Goal: Task Accomplishment & Management: Complete application form

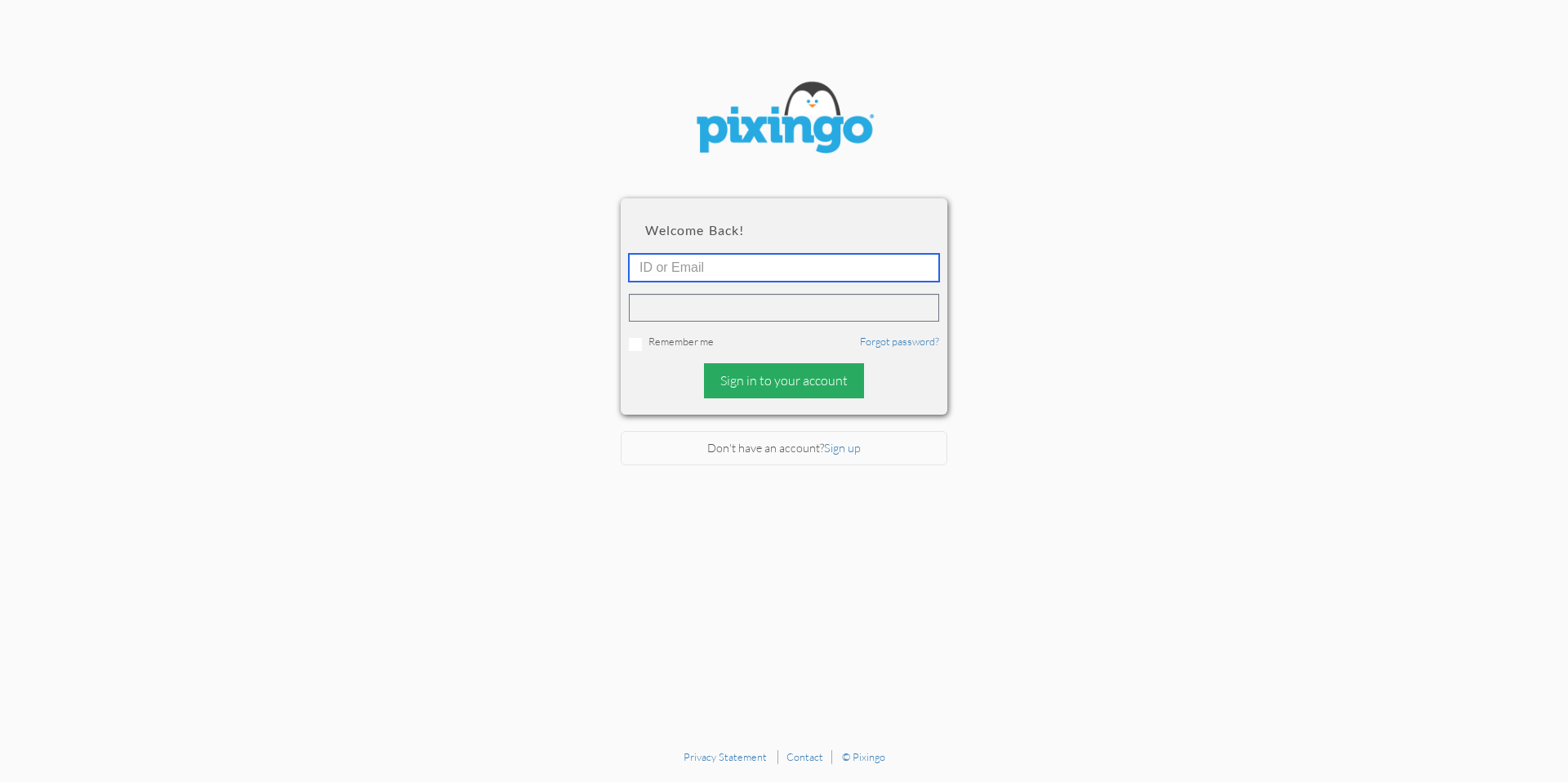
type input "[PERSON_NAME][EMAIL_ADDRESS][DOMAIN_NAME]"
click at [770, 383] on div "Sign in to your account" at bounding box center [784, 381] width 160 height 35
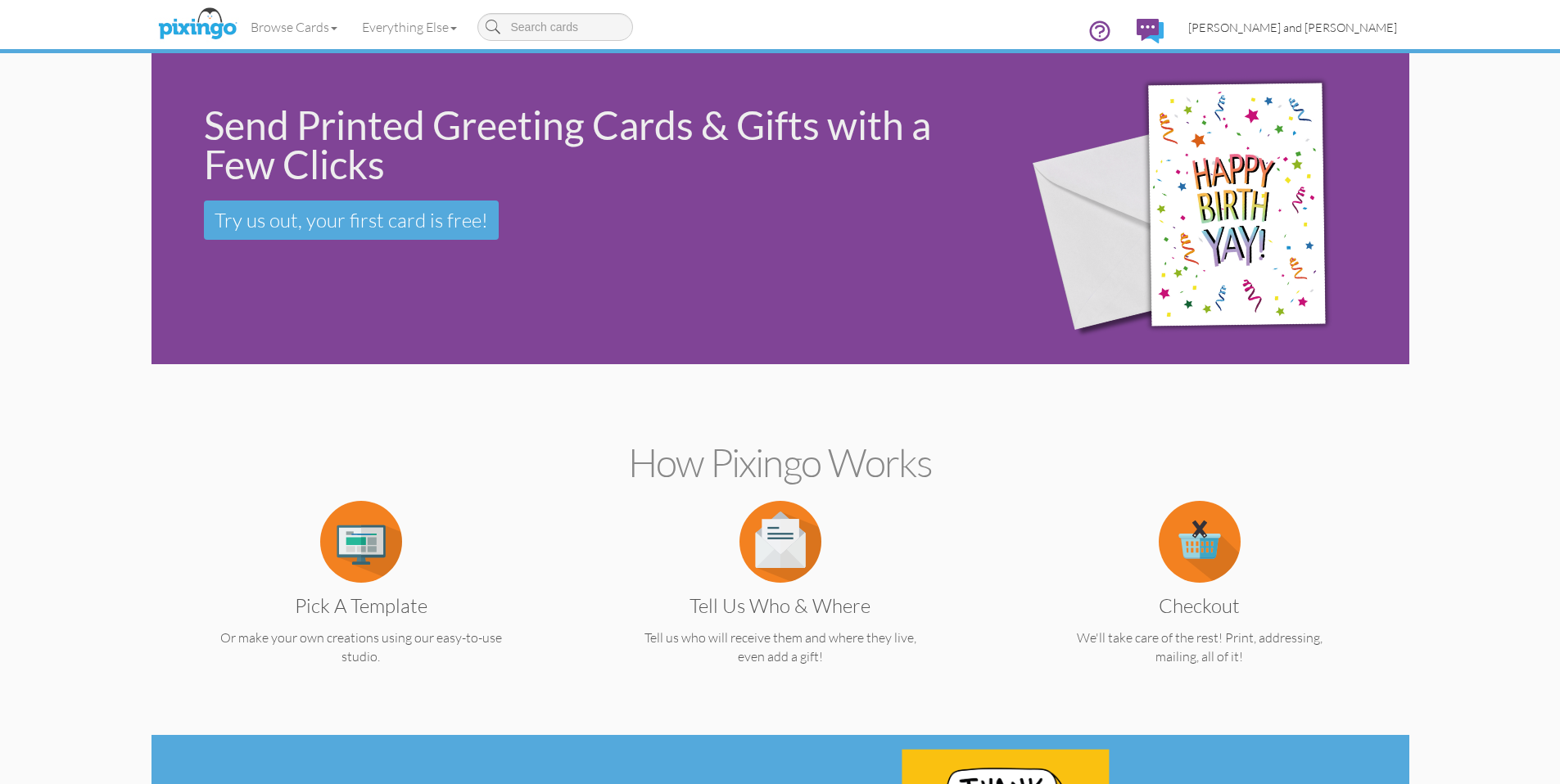
click at [1375, 24] on span "[PERSON_NAME] and [PERSON_NAME]" at bounding box center [1293, 27] width 209 height 14
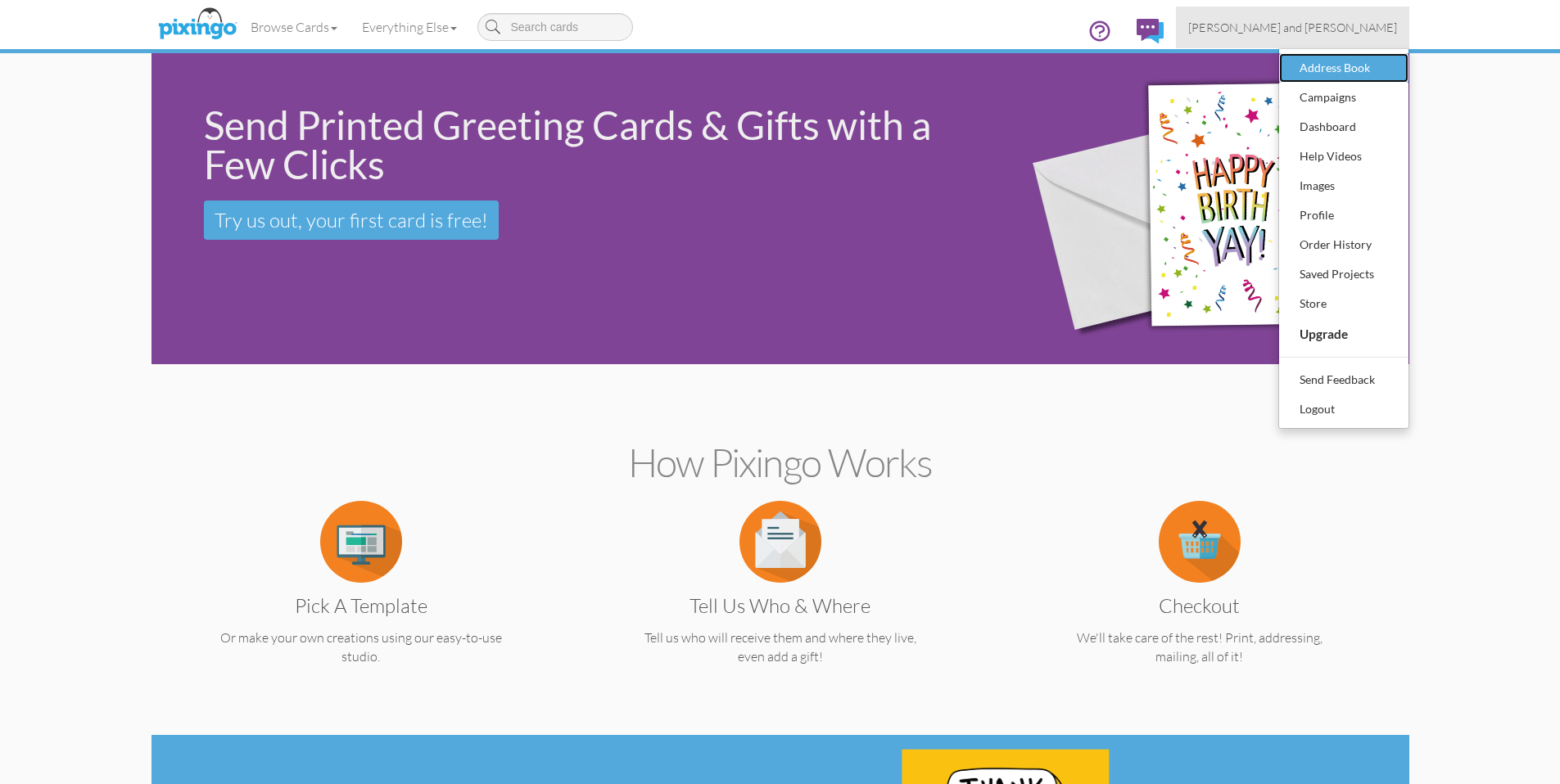
click at [1332, 56] on div "Address Book" at bounding box center [1344, 68] width 97 height 24
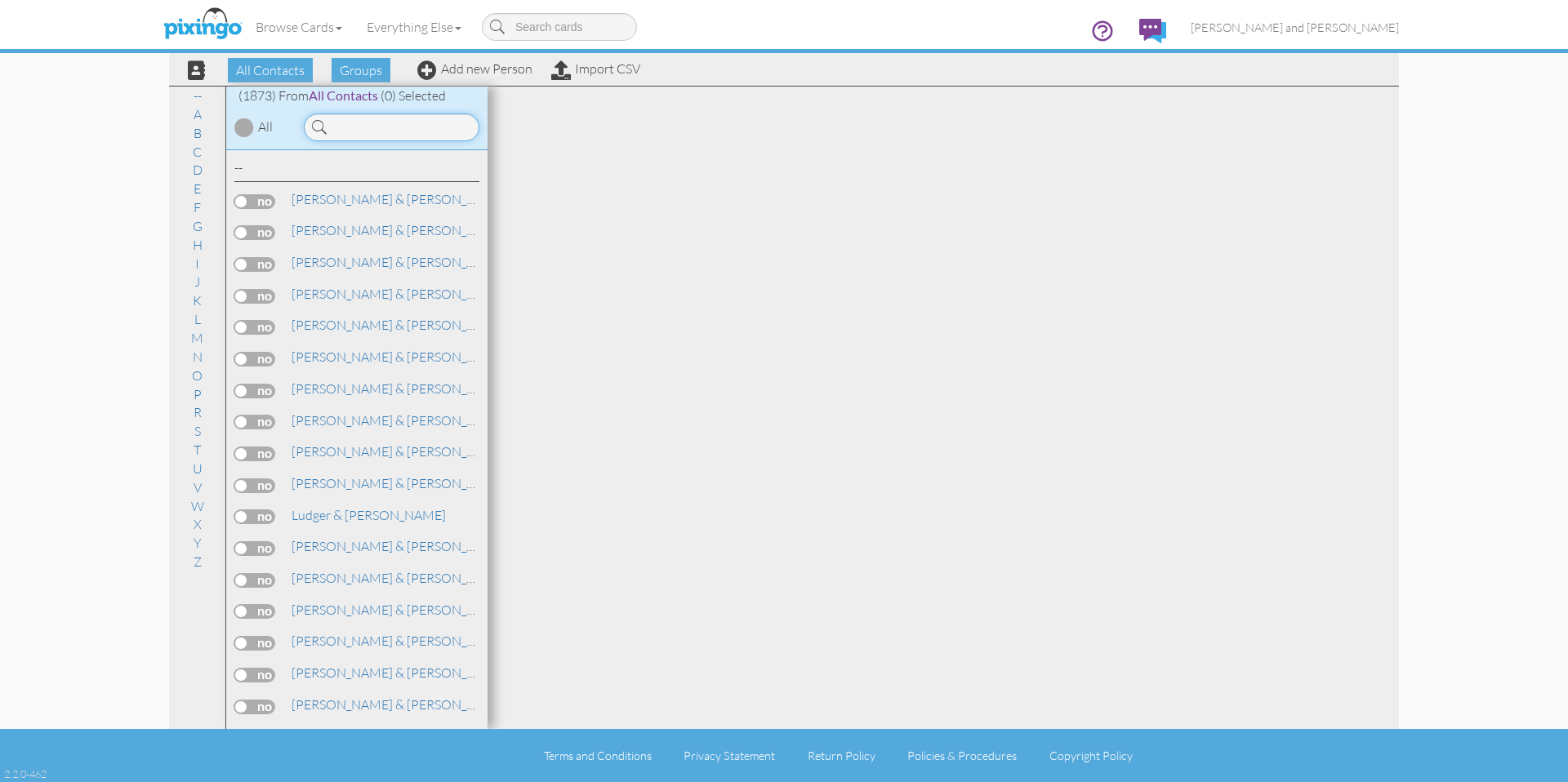
click at [435, 135] on input at bounding box center [391, 128] width 175 height 28
click at [437, 135] on input at bounding box center [391, 128] width 175 height 28
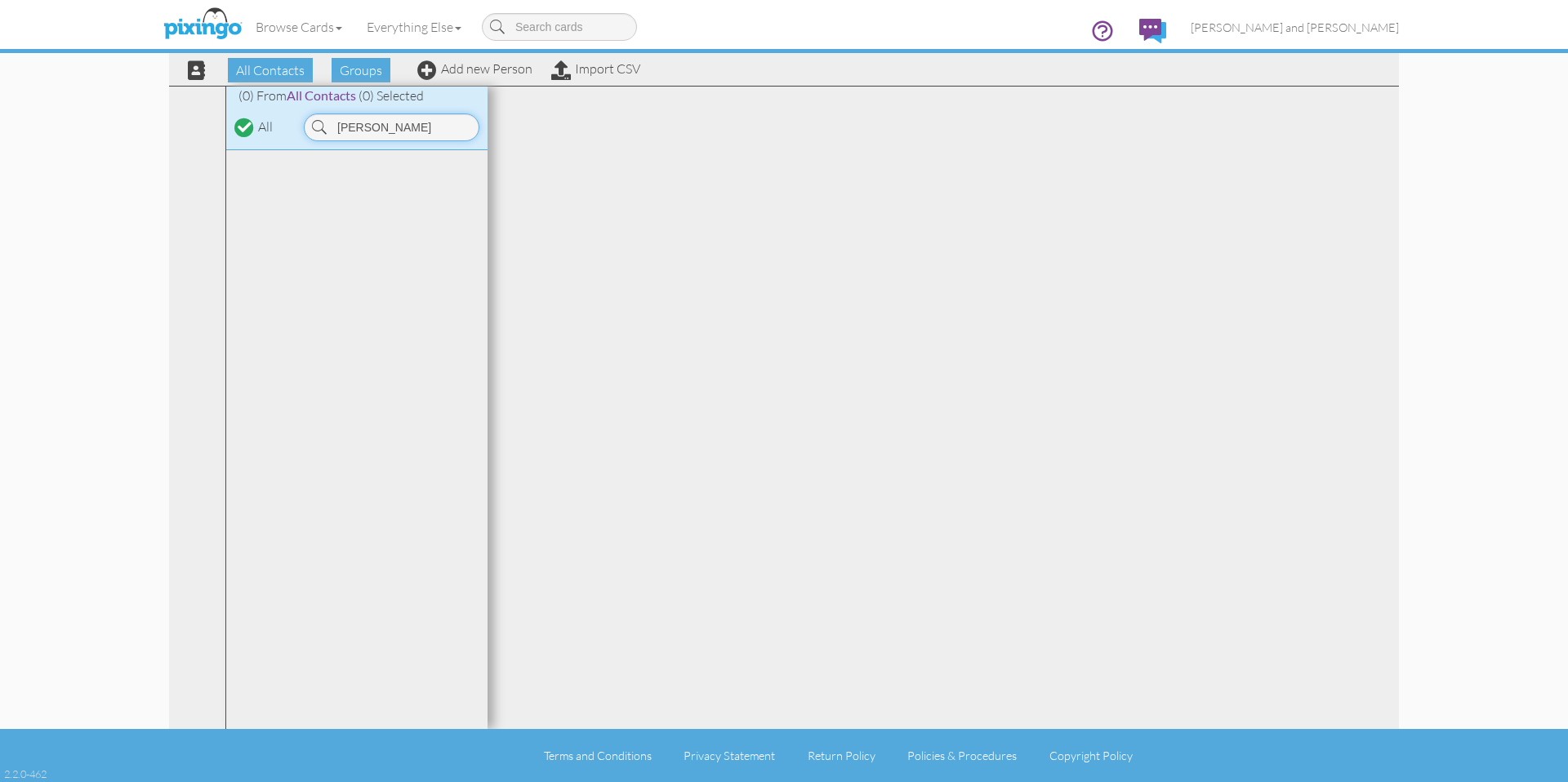
type input "dana"
click at [463, 64] on div "Browse Cards Business Accounting Automotive Chiropractor Customer Dental Financ…" at bounding box center [784, 32] width 1230 height 65
click at [465, 67] on link "Add new Person" at bounding box center [475, 68] width 115 height 16
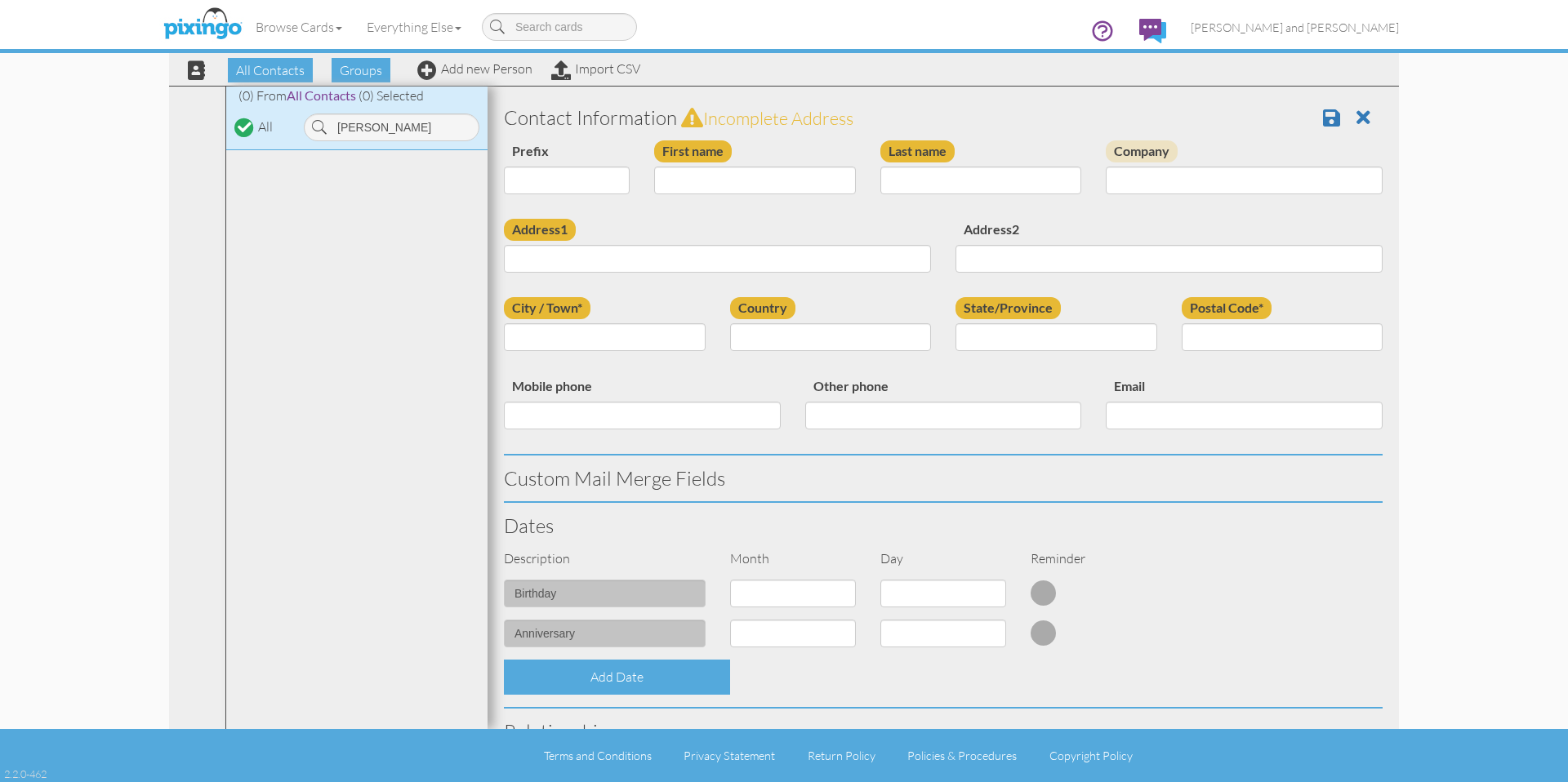
click at [753, 166] on div "First name" at bounding box center [755, 173] width 226 height 67
click at [752, 187] on input "First name" at bounding box center [755, 181] width 202 height 28
type input "[PERSON_NAME]"
type input "Mullis"
click at [717, 247] on input "Address1" at bounding box center [717, 259] width 428 height 28
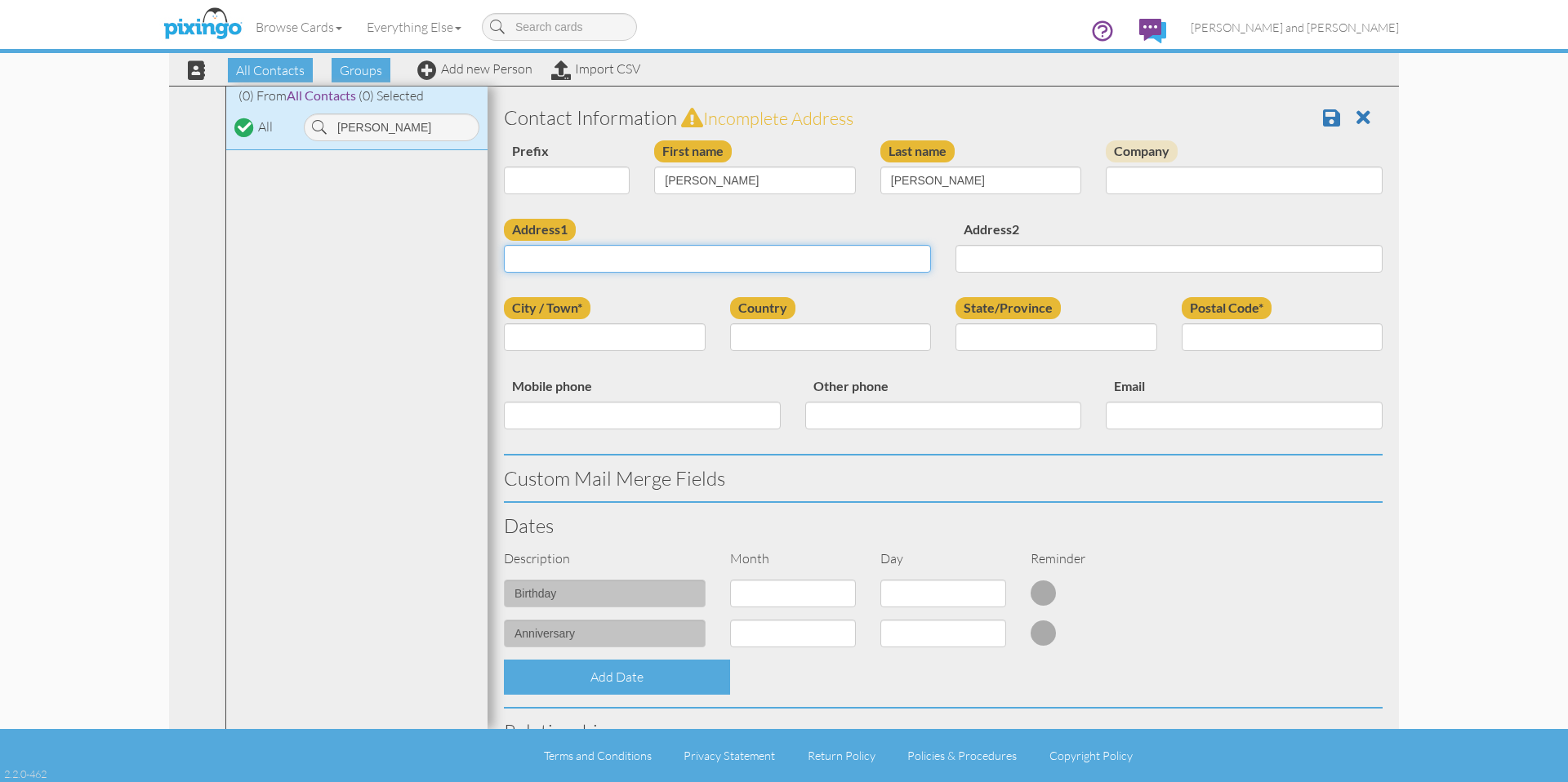
paste input "[STREET_ADDRESS]"
type input "[STREET_ADDRESS]"
click at [723, 222] on div "Address1 1046 Thundering Springs Rd" at bounding box center [717, 251] width 452 height 67
click at [592, 332] on input "City / Town*" at bounding box center [604, 338] width 202 height 28
paste input "East Dublin"
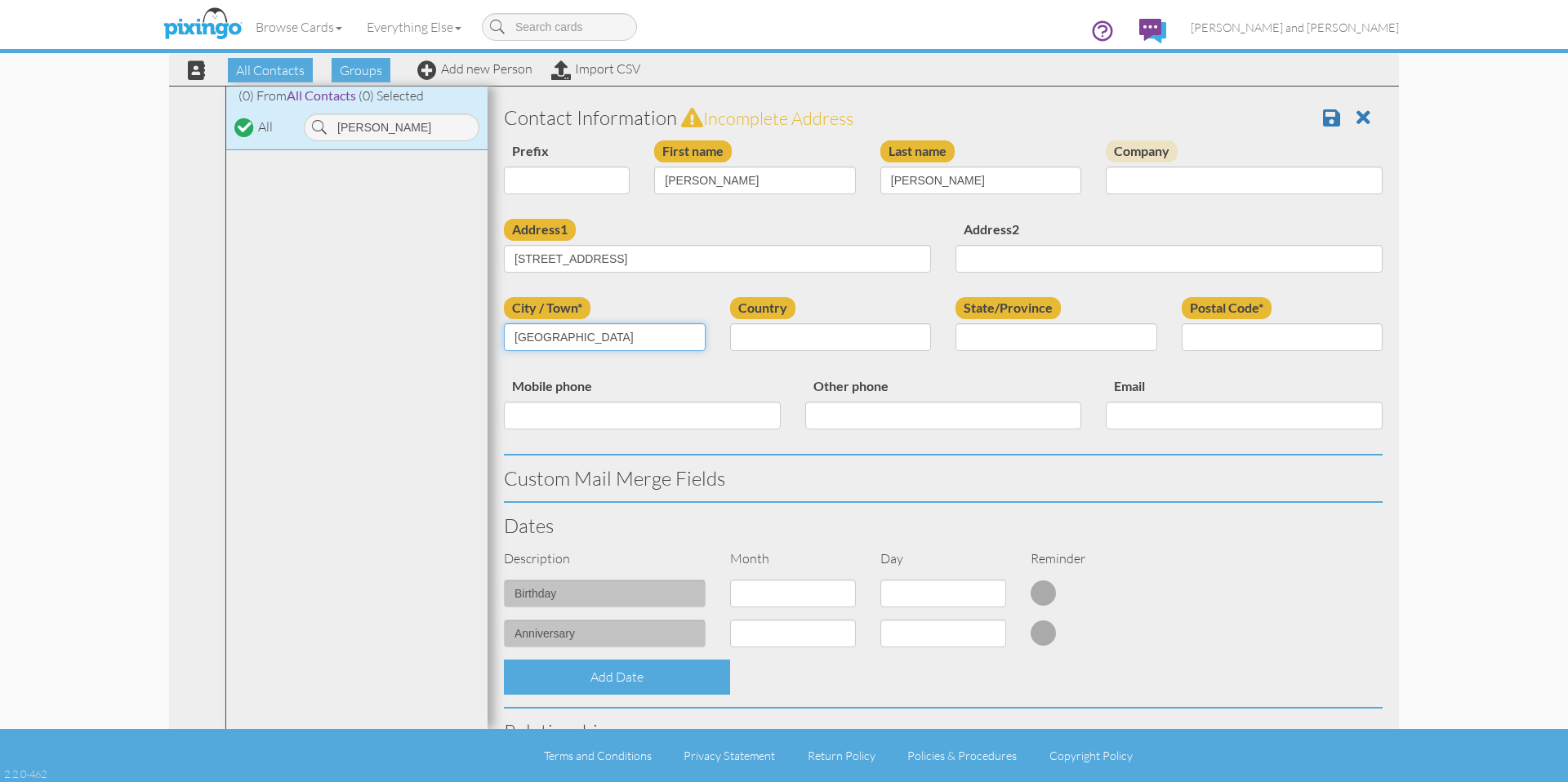
type input "East Dublin"
click at [785, 323] on div "Country United States -------------- Afghanistan Albania Algeria American Samoa…" at bounding box center [831, 330] width 226 height 67
click at [788, 332] on select "United States -------------- Afghanistan Albania Algeria American Samoa Andorra…" at bounding box center [831, 338] width 202 height 28
select select "object:6172"
click at [731, 323] on select "United States -------------- Afghanistan Albania Algeria American Samoa Andorra…" at bounding box center [831, 338] width 202 height 28
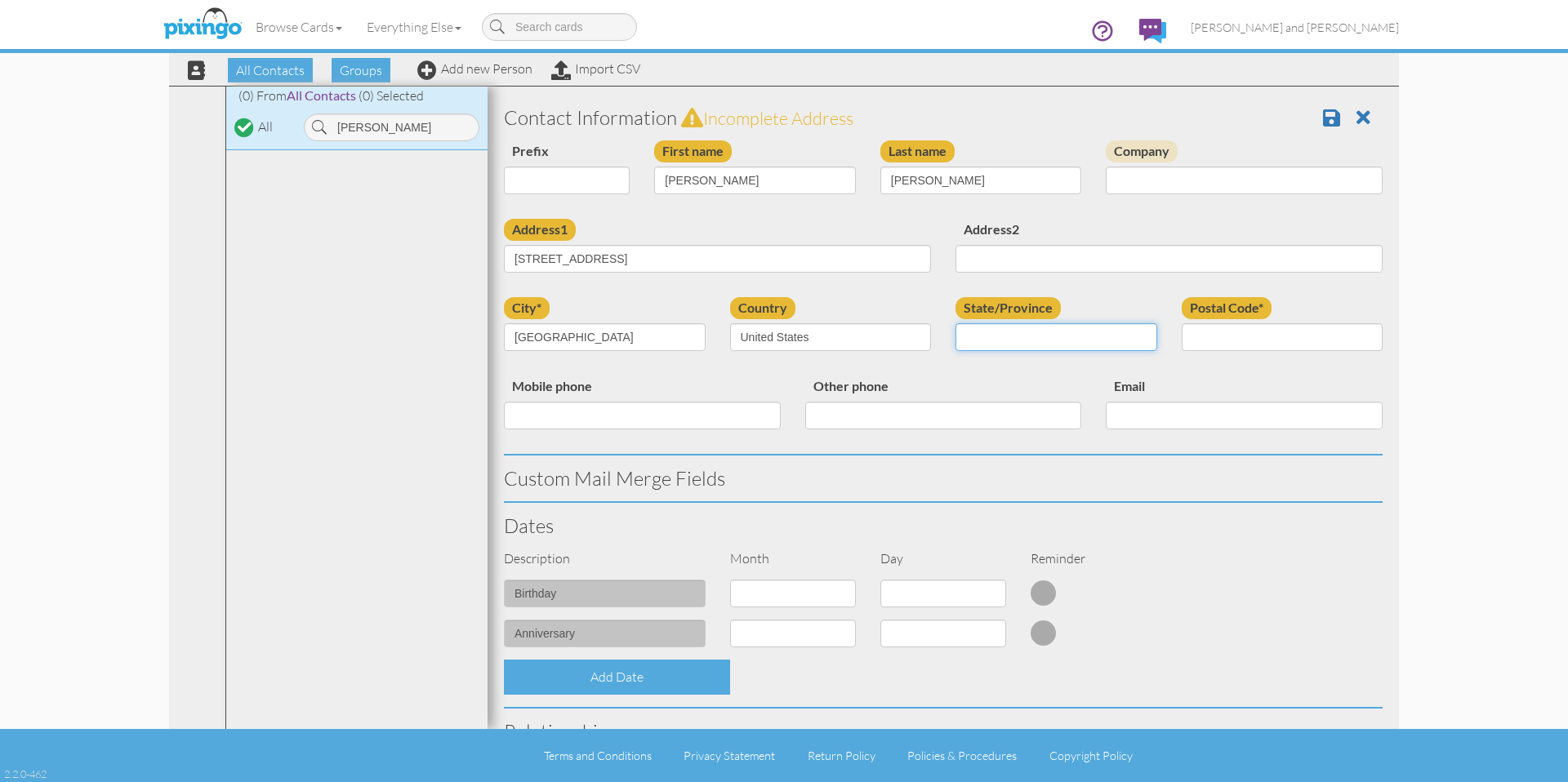
click at [1035, 331] on select "AA (Military) AE (Military) Alabama Alaska American Samoa AP (Military) Arizona…" at bounding box center [1056, 338] width 202 height 28
select select "object:6432"
click at [956, 323] on select "AA (Military) AE (Military) Alabama Alaska American Samoa AP (Military) Arizona…" at bounding box center [1056, 338] width 202 height 28
click at [1248, 331] on input "Postal Code*" at bounding box center [1282, 338] width 202 height 28
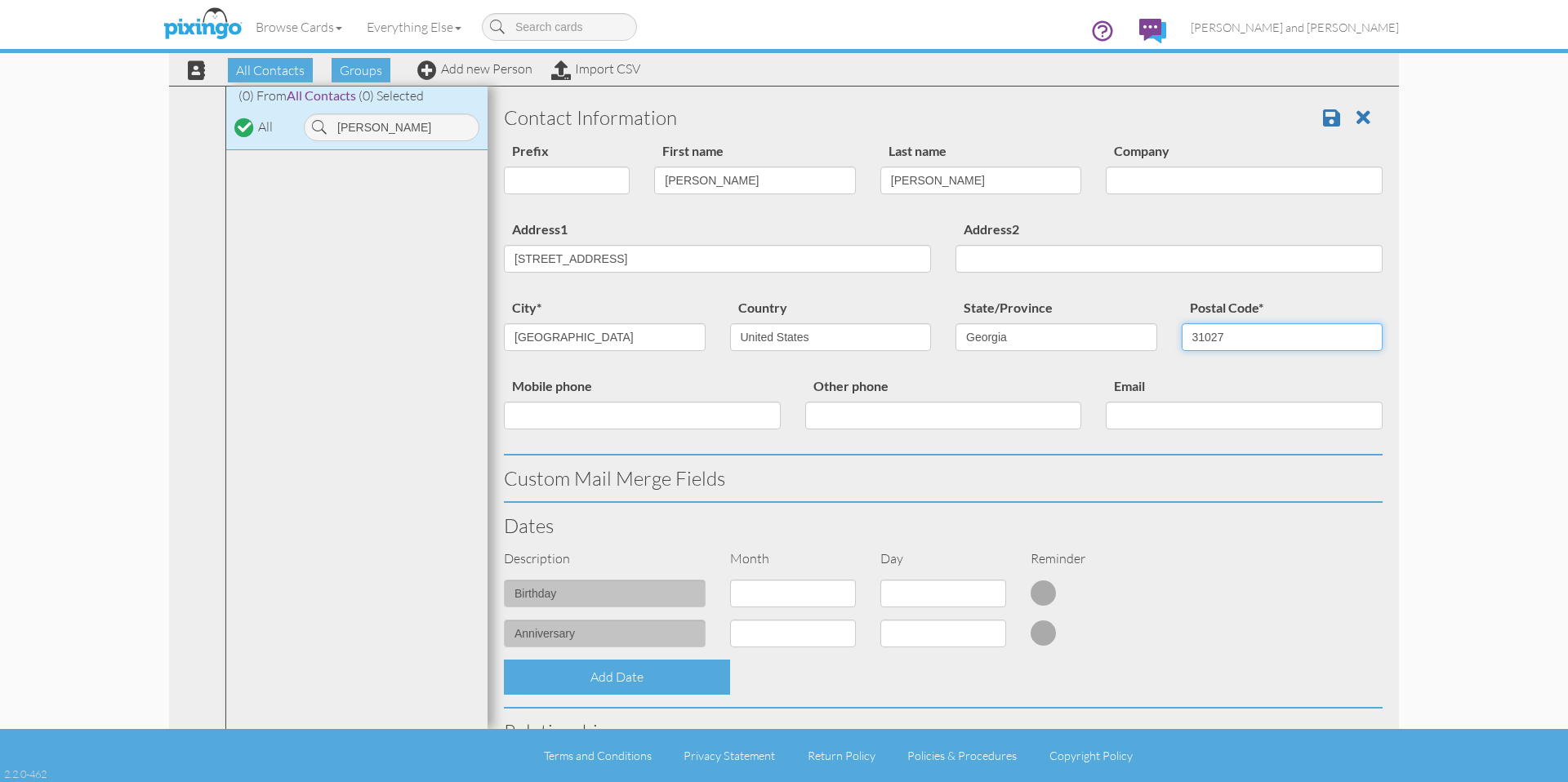
type input "31027"
click at [1244, 370] on div "city* East Dublin Country United States -------------- Afghanistan Albania Alge…" at bounding box center [942, 337] width 903 height 79
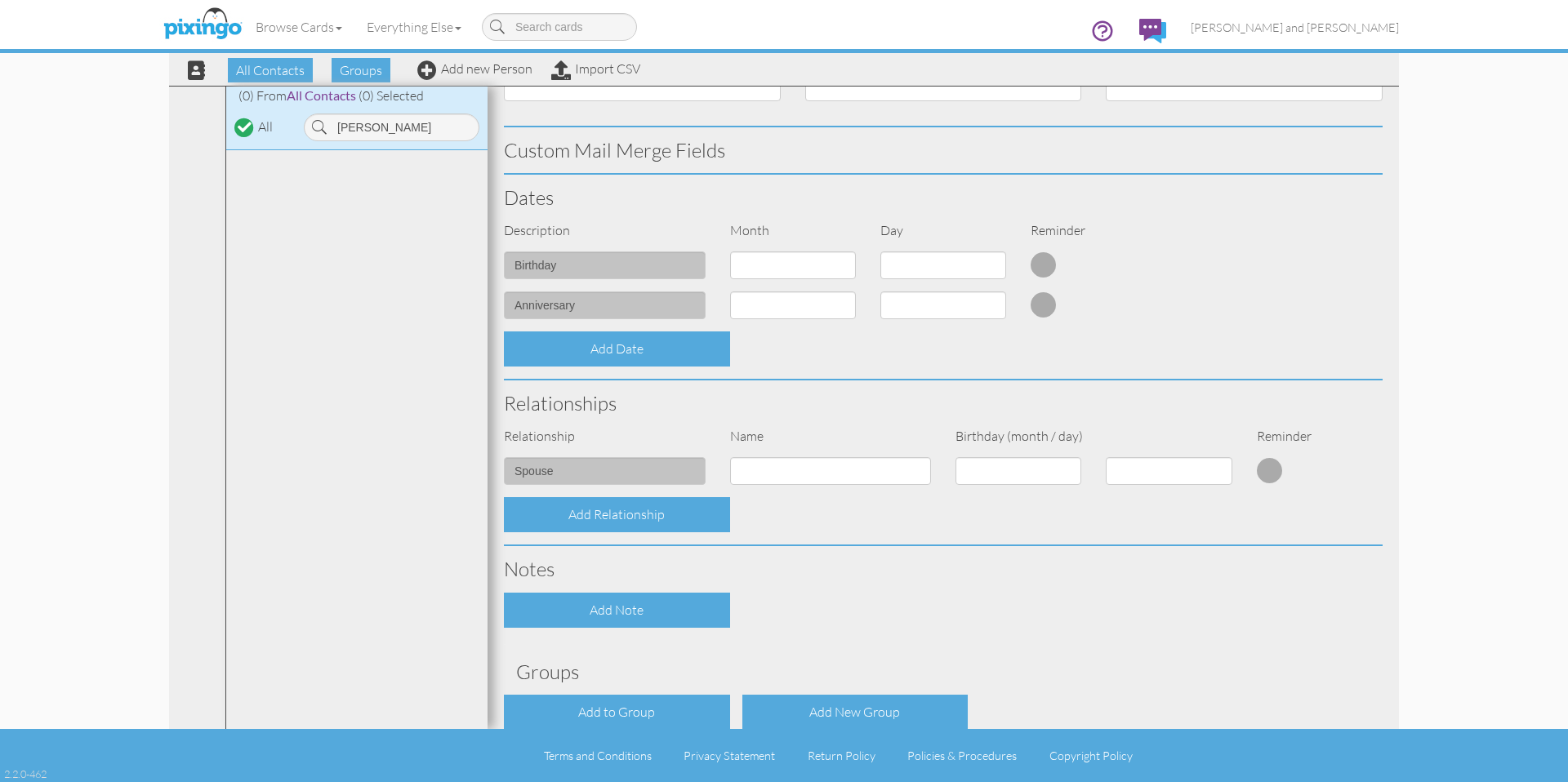
scroll to position [413, 0]
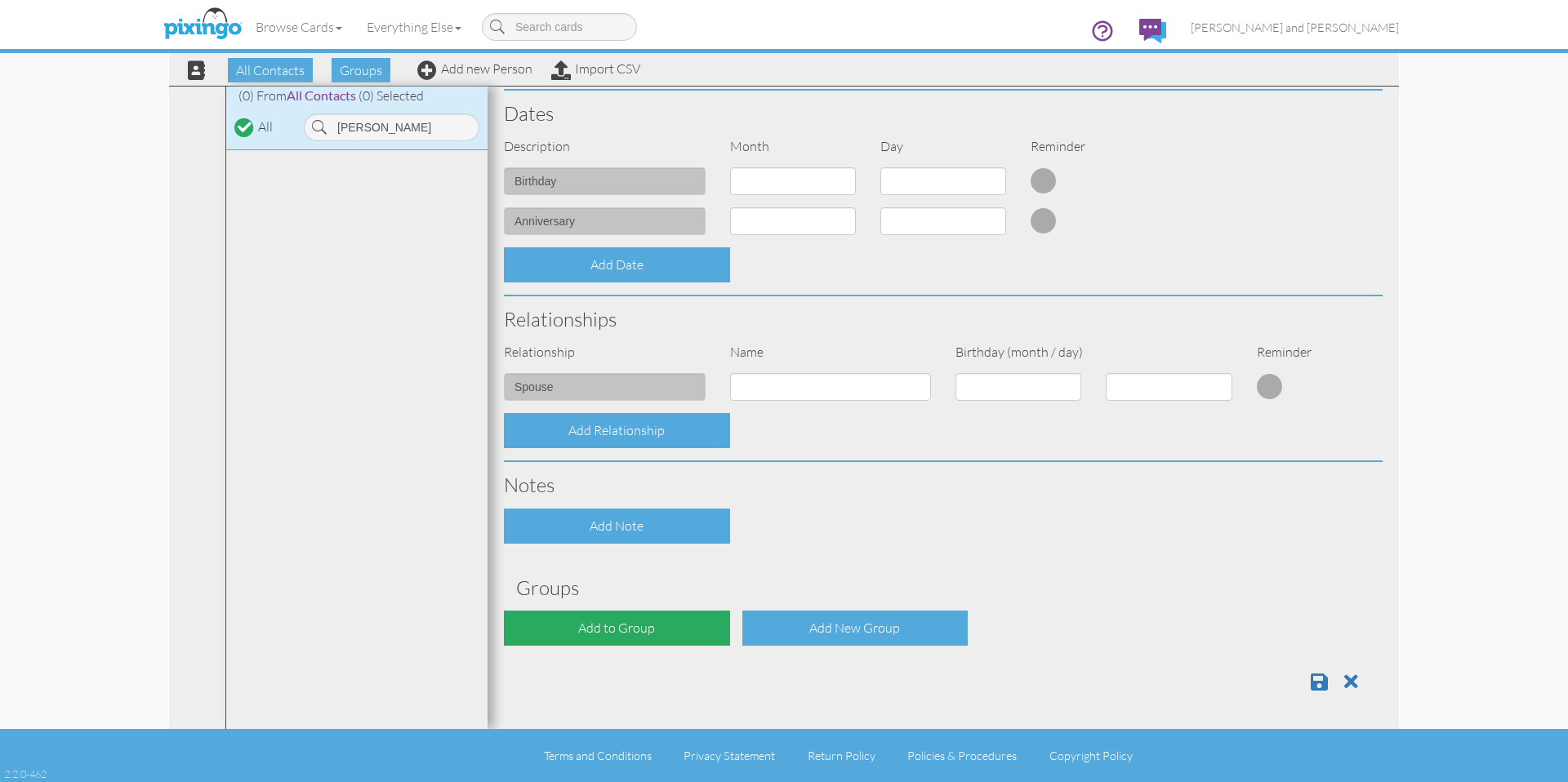
click at [637, 630] on div "Add to Group" at bounding box center [616, 628] width 226 height 35
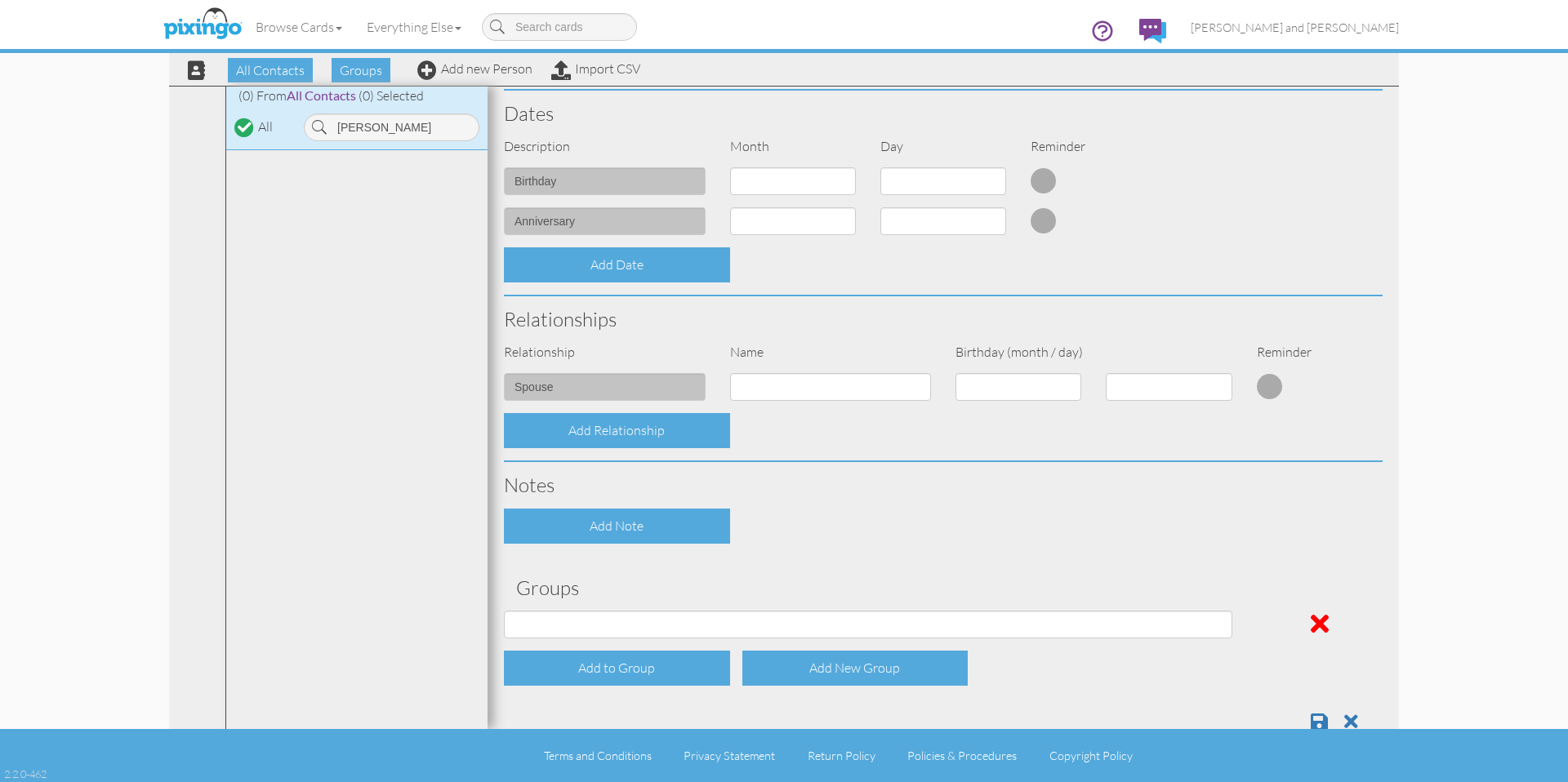
click at [637, 609] on div "Contact Information Prefix Dr. Mr. Mrs. First name Dana Last name Mullis Compan…" at bounding box center [942, 213] width 879 height 1062
click at [636, 615] on select "All Contacts Clients Do Not Send duplicate spouse (for b-day only) Holiday Only…" at bounding box center [867, 625] width 729 height 28
select select "object:6480"
click at [504, 611] on select "All Contacts Clients Do Not Send duplicate spouse (for b-day only) Holiday Only…" at bounding box center [867, 625] width 729 height 28
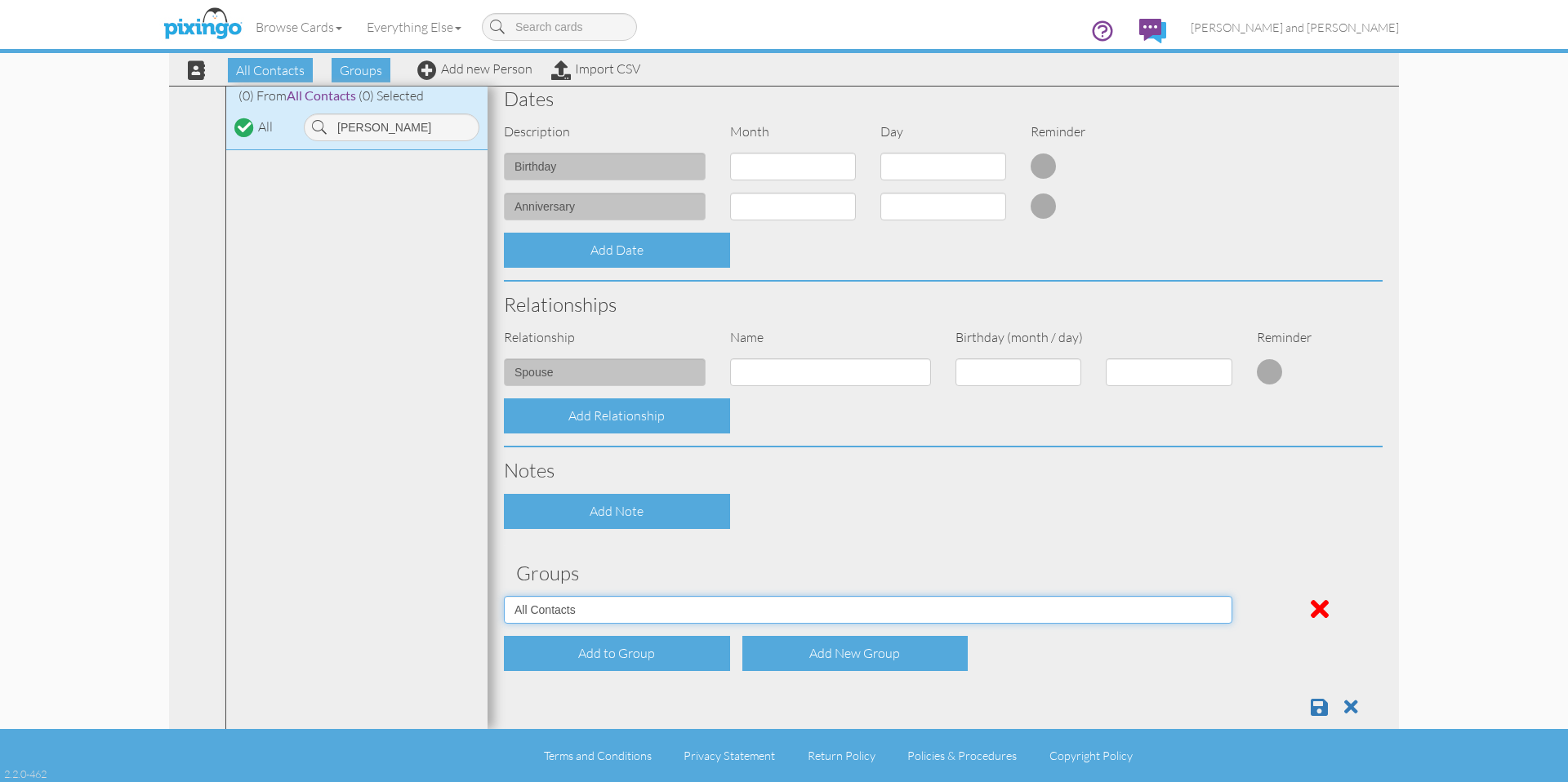
scroll to position [453, 0]
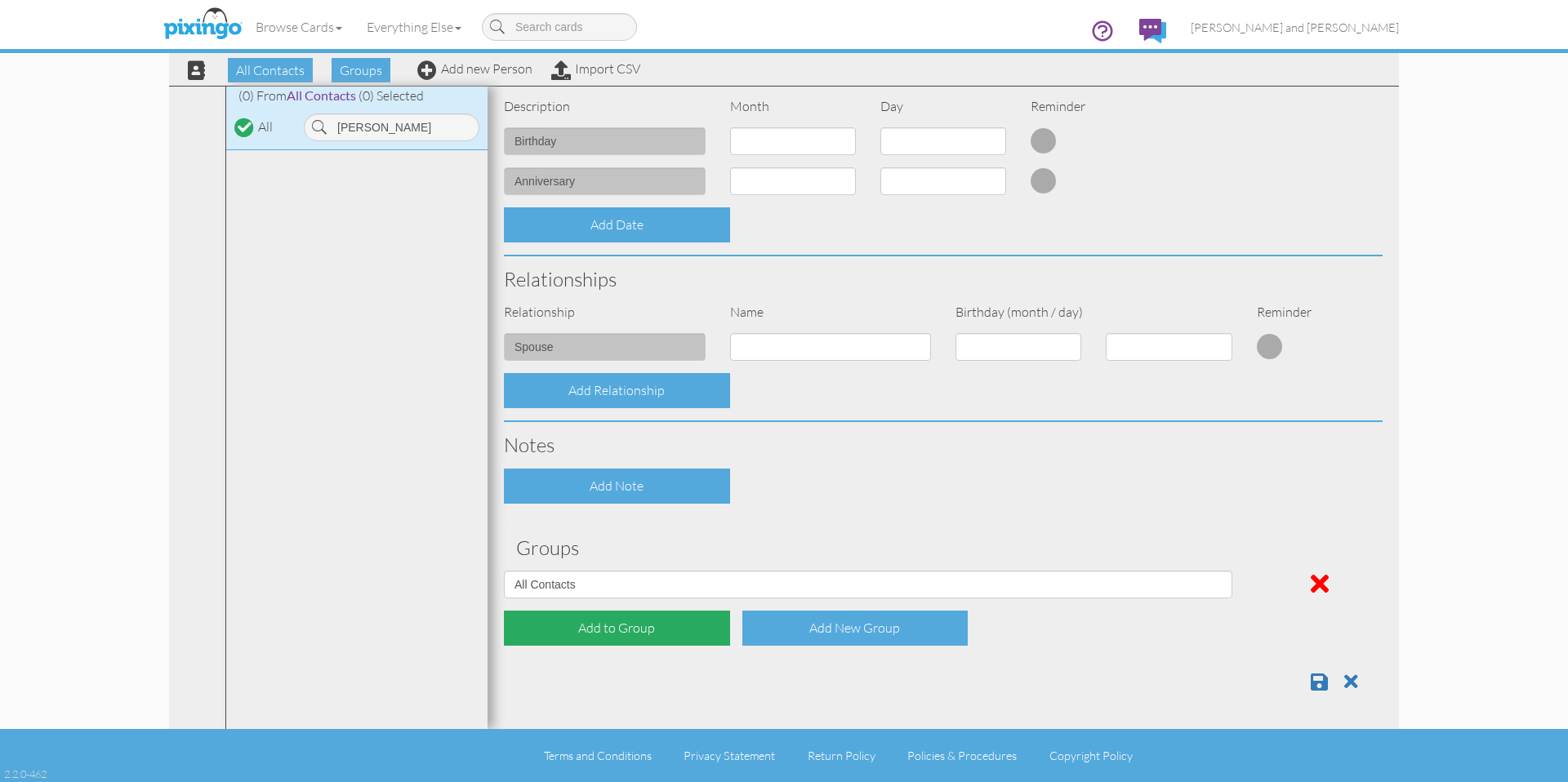
click at [641, 618] on div "Add to Group" at bounding box center [616, 628] width 226 height 35
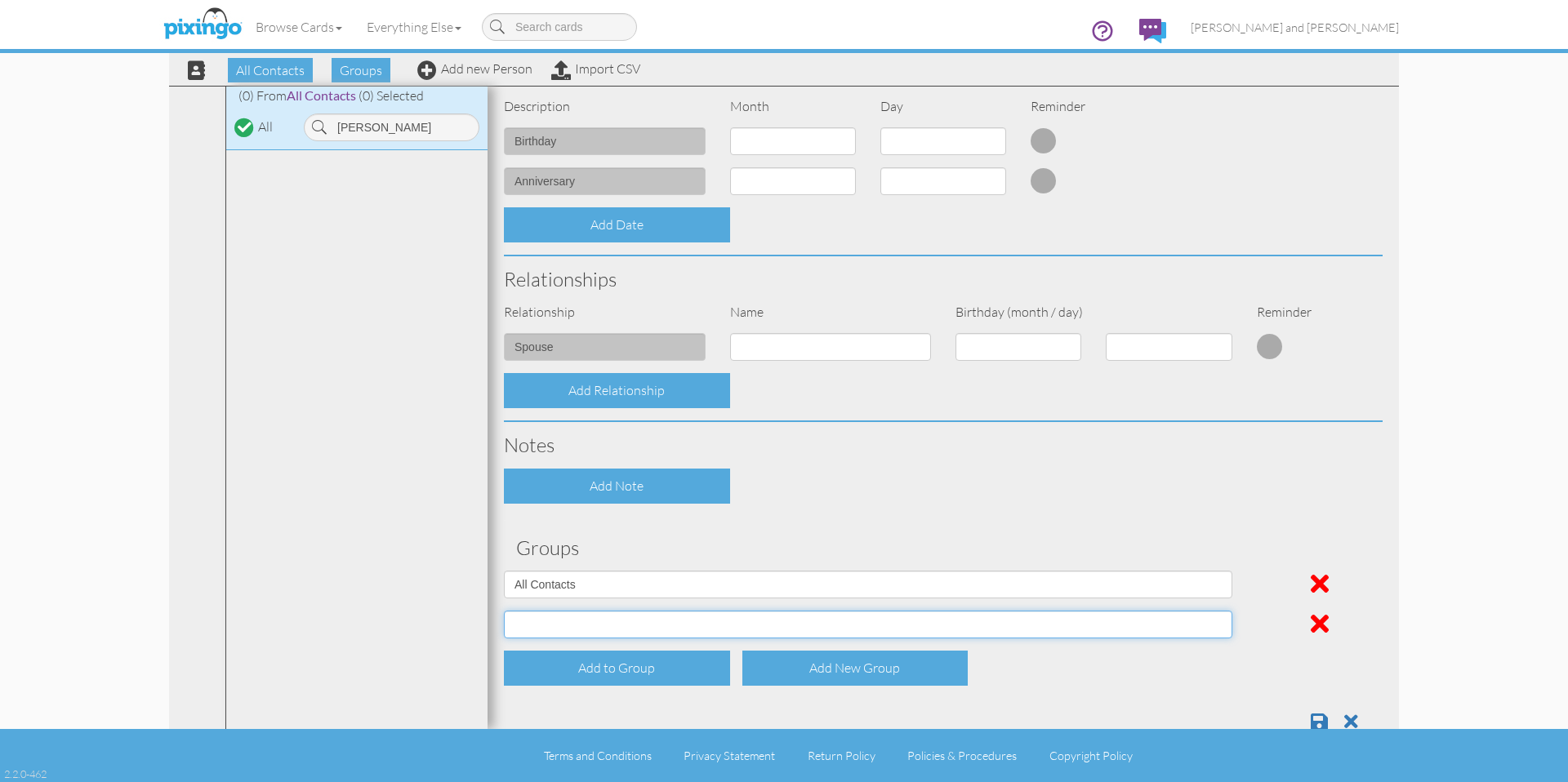
click at [642, 622] on select "All Contacts Clients Do Not Send duplicate spouse (for b-day only) Holiday Only…" at bounding box center [867, 625] width 729 height 28
select select "object:6485"
click at [504, 611] on select "All Contacts Clients Do Not Send duplicate spouse (for b-day only) Holiday Only…" at bounding box center [867, 625] width 729 height 28
click at [978, 462] on div "Notes" at bounding box center [942, 444] width 903 height 46
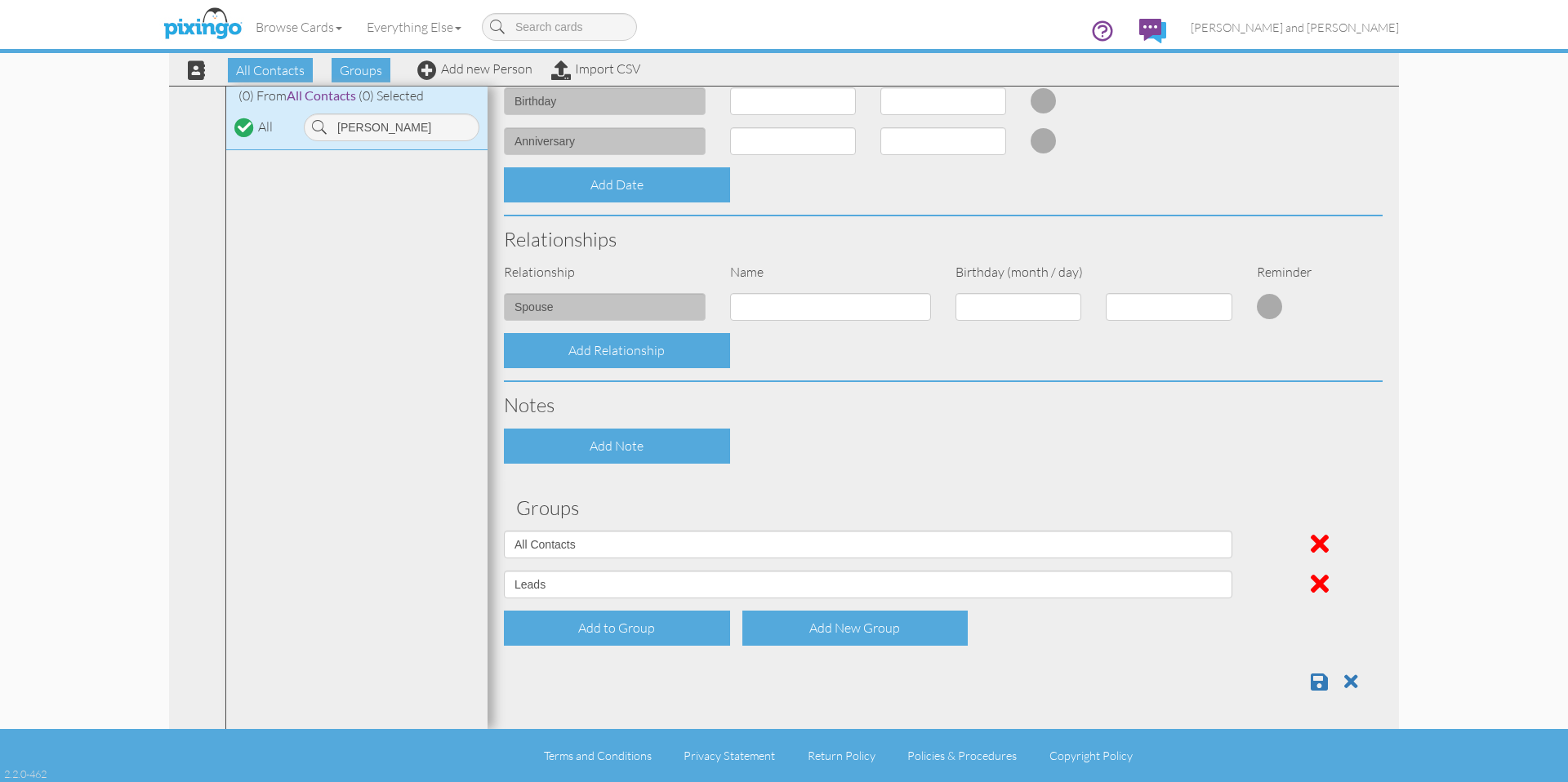
drag, startPoint x: 1200, startPoint y: 441, endPoint x: 1227, endPoint y: 458, distance: 31.9
click at [1204, 442] on div "Add Note" at bounding box center [942, 445] width 903 height 35
click at [1319, 673] on link at bounding box center [1325, 682] width 29 height 24
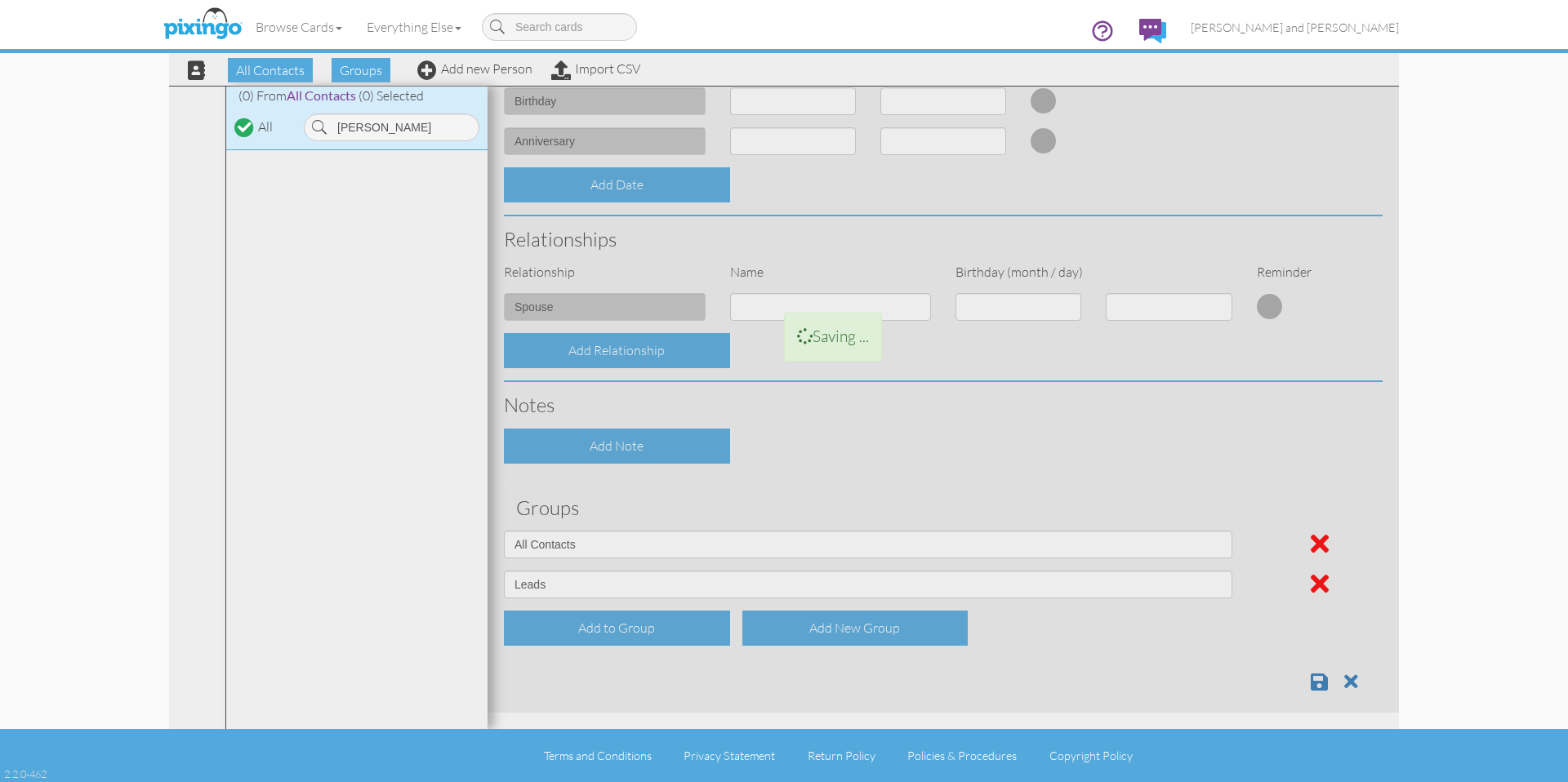
click at [1312, 680] on div at bounding box center [943, 153] width 912 height 1119
